Goal: Check status: Check status

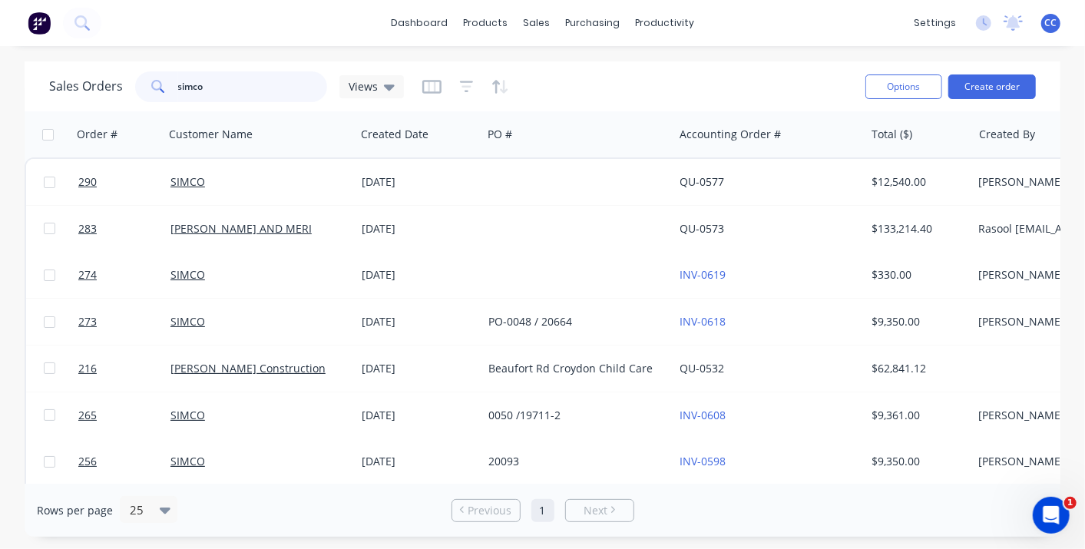
drag, startPoint x: 217, startPoint y: 92, endPoint x: 116, endPoint y: 109, distance: 102.7
click at [116, 108] on div "Sales Orders simco Views Options Create order" at bounding box center [543, 86] width 1036 height 50
type input "1947"
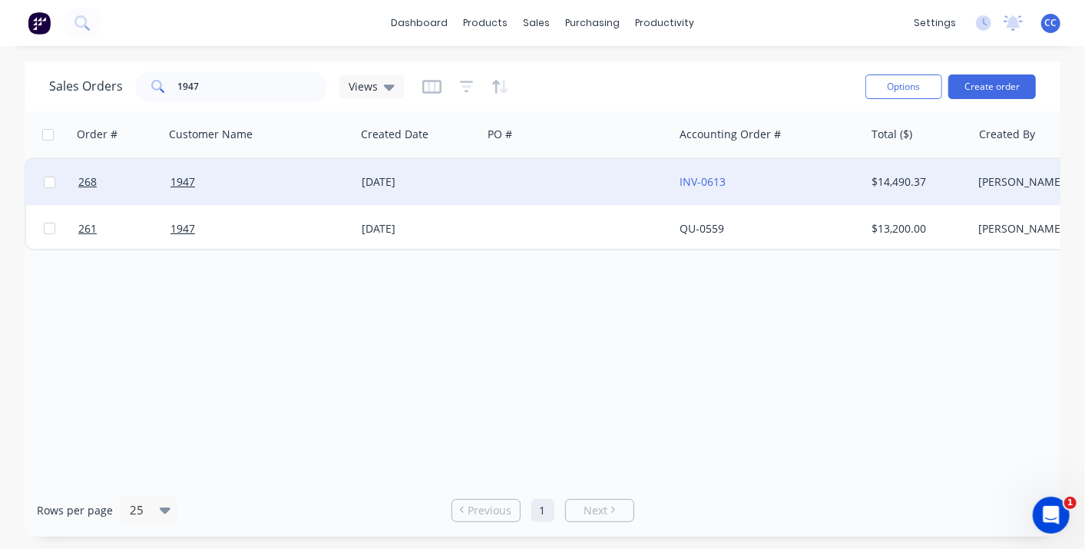
click at [269, 179] on div "1947" at bounding box center [255, 181] width 170 height 15
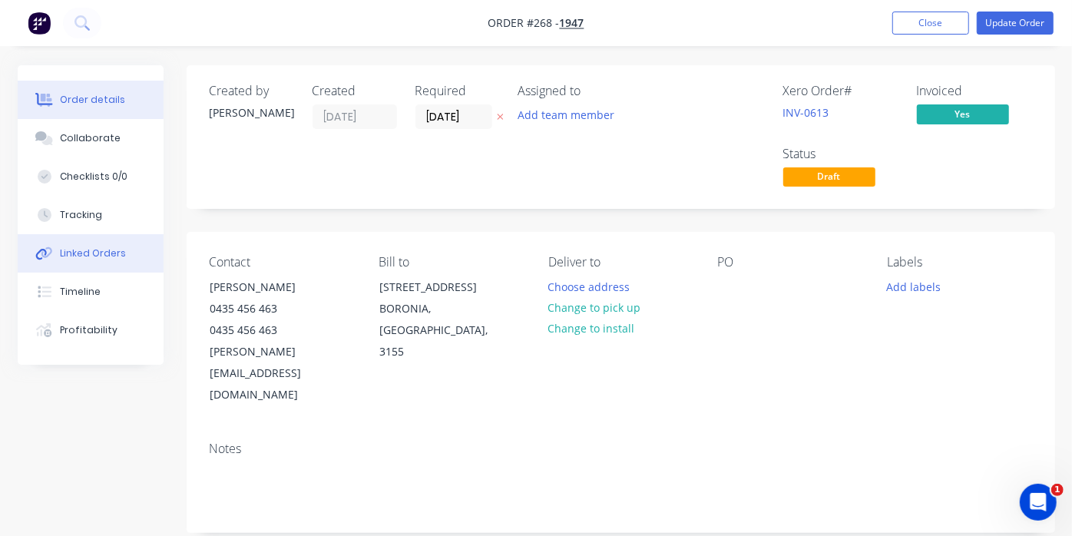
click at [88, 252] on div "Linked Orders" at bounding box center [93, 253] width 66 height 14
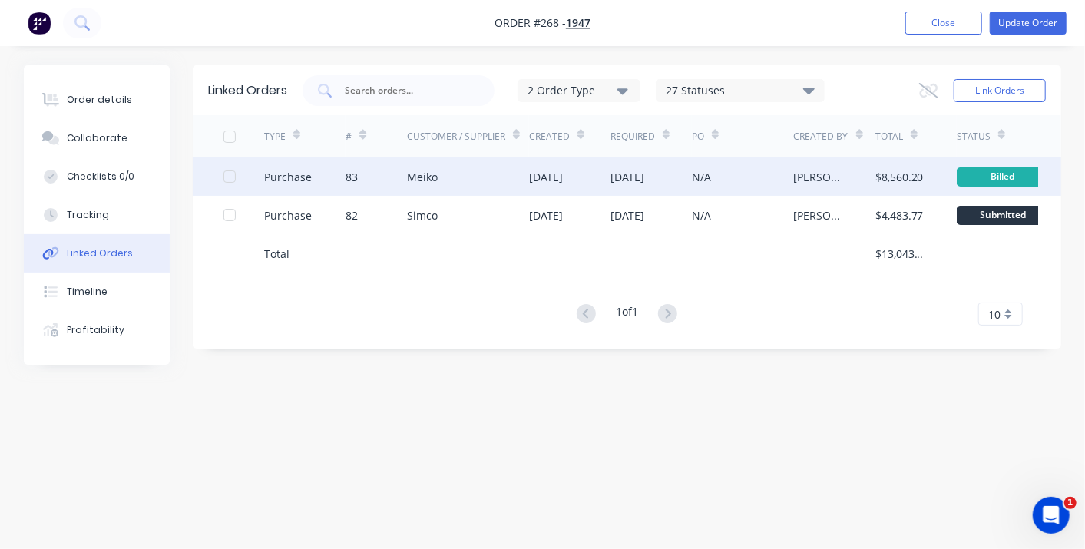
drag, startPoint x: 487, startPoint y: 184, endPoint x: 289, endPoint y: 173, distance: 198.4
click at [289, 173] on div "Purchase" at bounding box center [288, 177] width 48 height 16
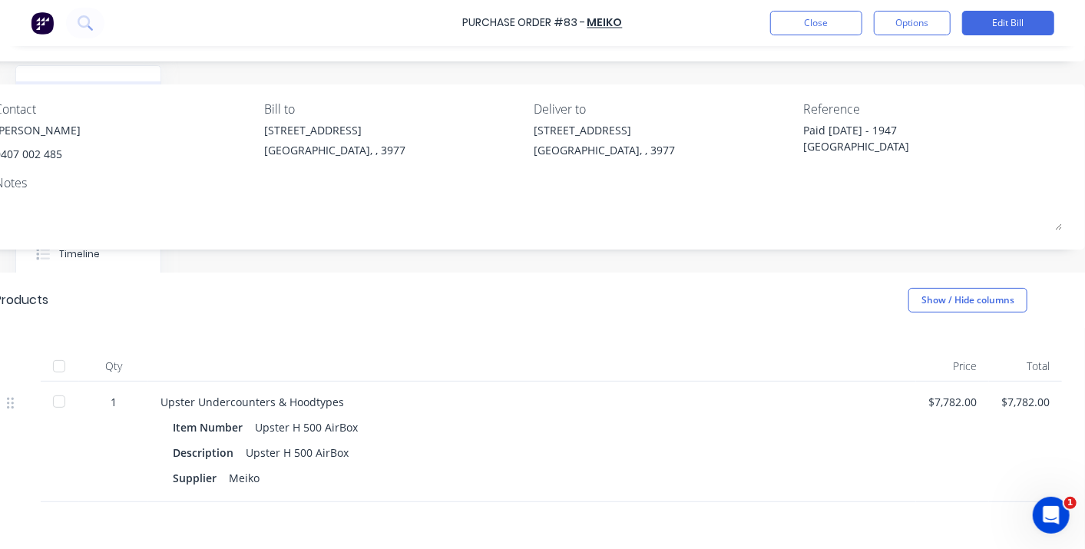
scroll to position [269, 226]
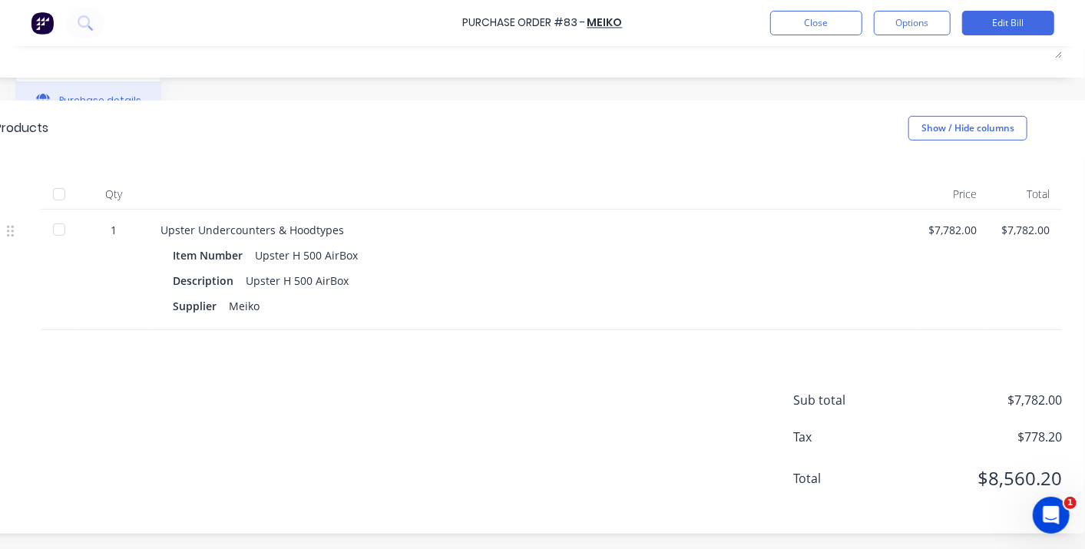
type textarea "x"
